Goal: Transaction & Acquisition: Purchase product/service

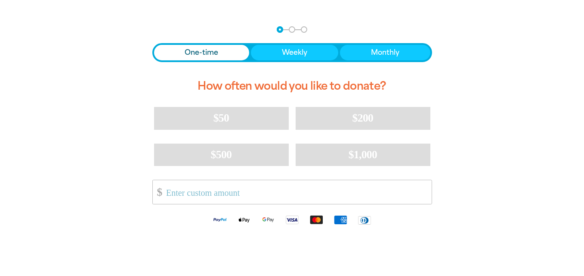
scroll to position [172, 0]
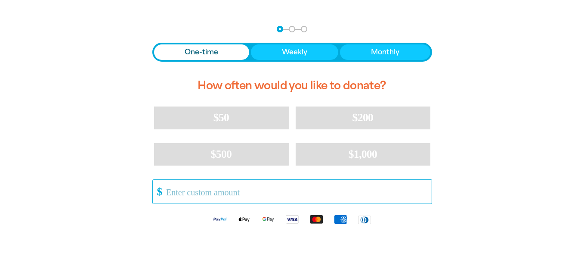
click at [193, 191] on input "Other Amount" at bounding box center [295, 192] width 271 height 24
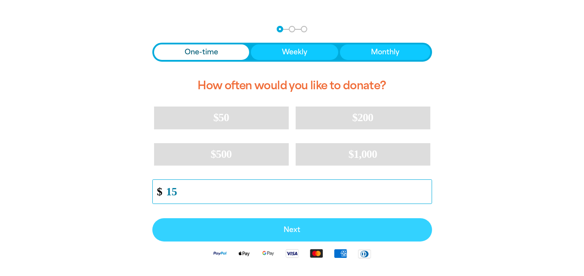
type input "15"
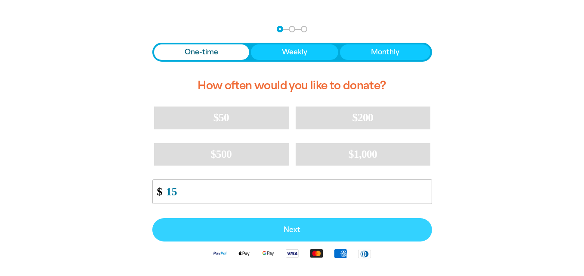
click at [294, 223] on button "Next" at bounding box center [292, 229] width 280 height 23
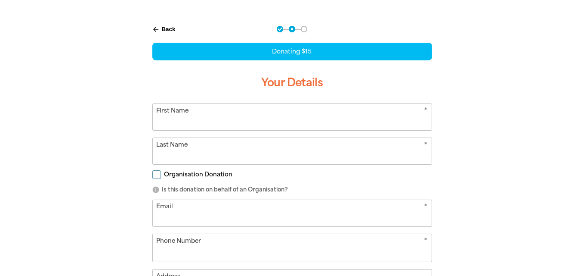
select select "AU"
click at [176, 120] on input "First Name" at bounding box center [292, 117] width 279 height 26
type input "Peta"
type input "[EMAIL_ADDRESS][DOMAIN_NAME]"
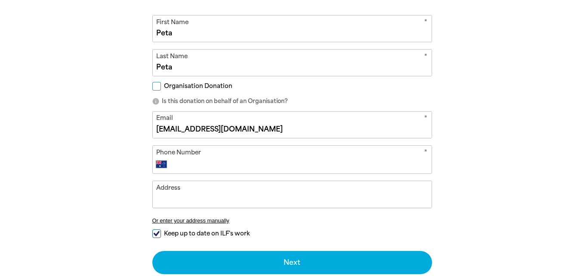
scroll to position [258, 0]
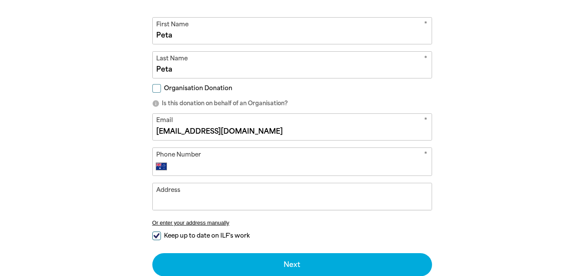
click at [180, 161] on input "Phone Number" at bounding box center [301, 166] width 254 height 10
type input "[PHONE_NUMBER]"
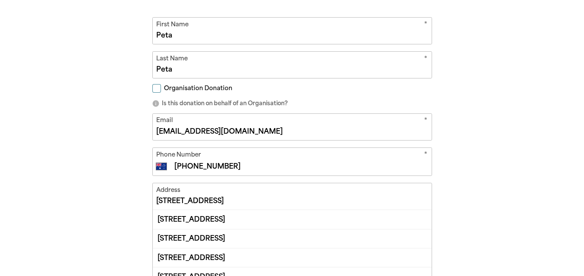
scroll to position [301, 0]
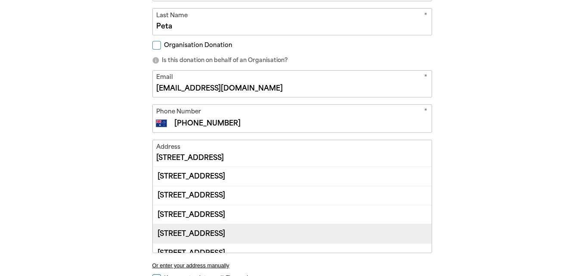
click at [248, 233] on div "[STREET_ADDRESS]" at bounding box center [292, 232] width 279 height 19
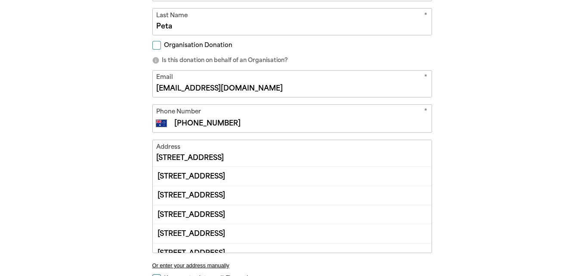
drag, startPoint x: 294, startPoint y: 156, endPoint x: 134, endPoint y: 155, distance: 159.7
click at [134, 155] on div "arrow_back Back Step 1 Step 2 Step 3 Donating $15 Your Details * First Name Pet…" at bounding box center [292, 129] width 327 height 486
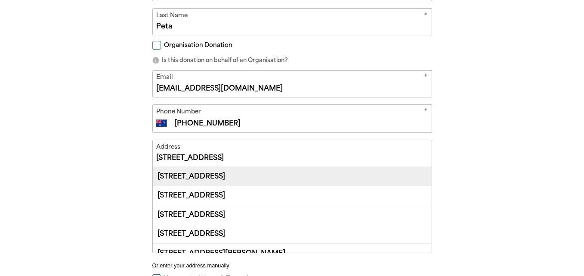
click at [261, 175] on div "[STREET_ADDRESS]" at bounding box center [292, 176] width 279 height 19
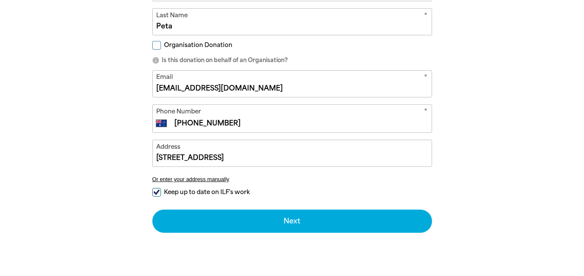
type input "[STREET_ADDRESS]"
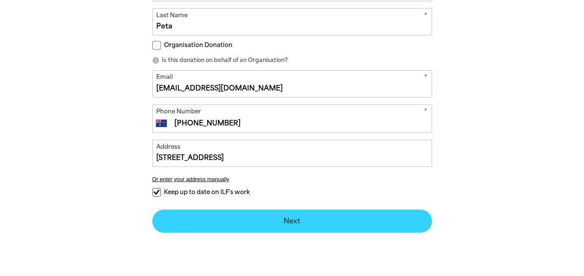
click at [309, 222] on button "Next chevron_right" at bounding box center [292, 220] width 280 height 23
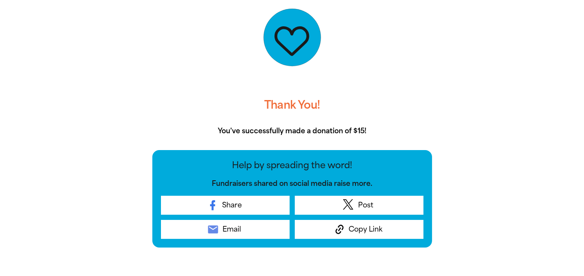
scroll to position [265, 0]
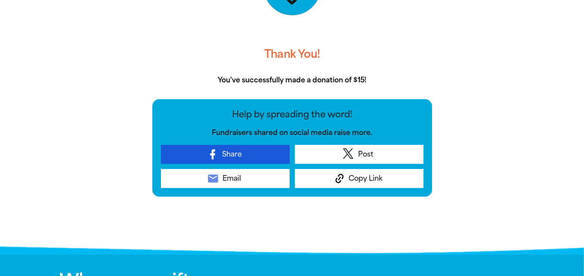
click at [232, 152] on span "Share" at bounding box center [232, 154] width 20 height 10
